Goal: Information Seeking & Learning: Learn about a topic

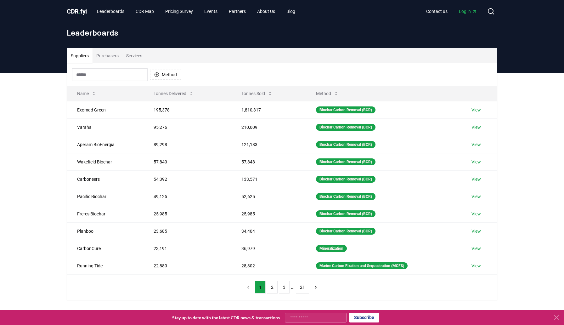
click at [141, 55] on button "Services" at bounding box center [135, 55] width 24 height 15
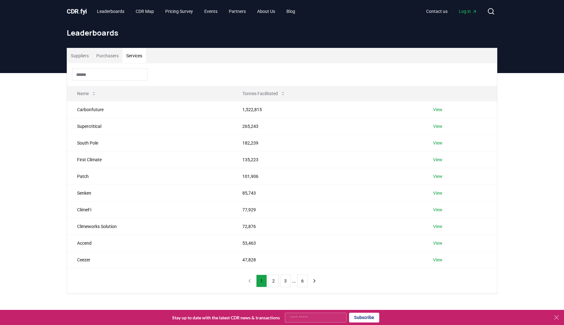
click at [136, 58] on button "Services" at bounding box center [135, 55] width 24 height 15
click at [442, 127] on link "View" at bounding box center [437, 126] width 9 height 6
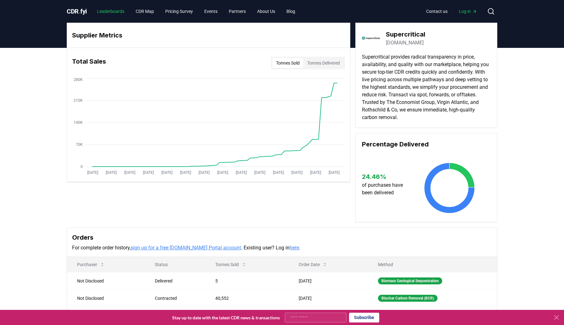
click at [108, 11] on link "Leaderboards" at bounding box center [110, 11] width 37 height 11
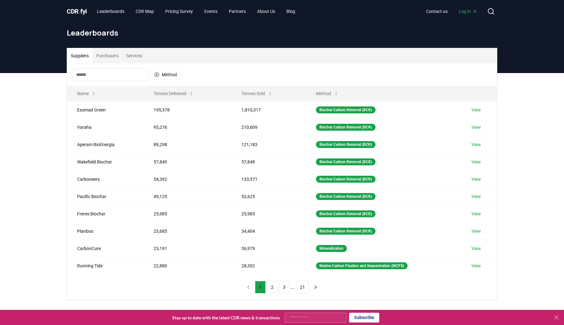
click at [136, 53] on button "Services" at bounding box center [135, 55] width 24 height 15
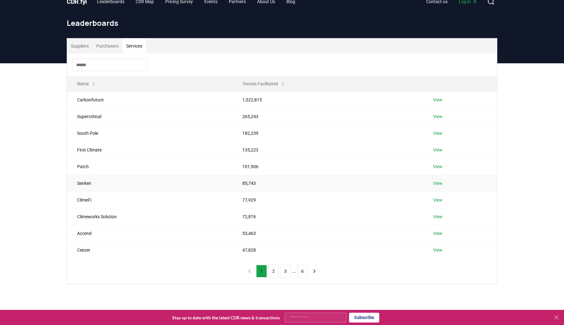
scroll to position [9, 0]
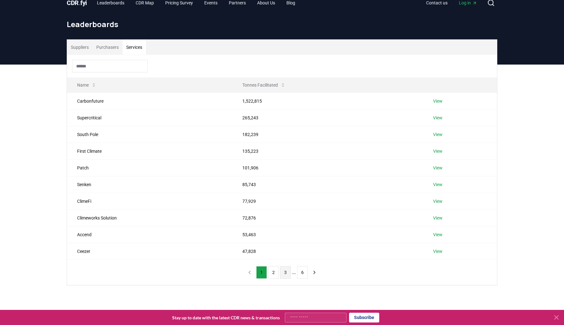
click at [286, 273] on button "3" at bounding box center [285, 272] width 11 height 13
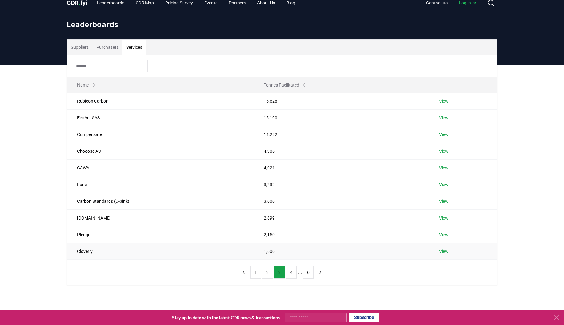
click at [444, 250] on link "View" at bounding box center [443, 251] width 9 height 6
